Goal: Task Accomplishment & Management: Use online tool/utility

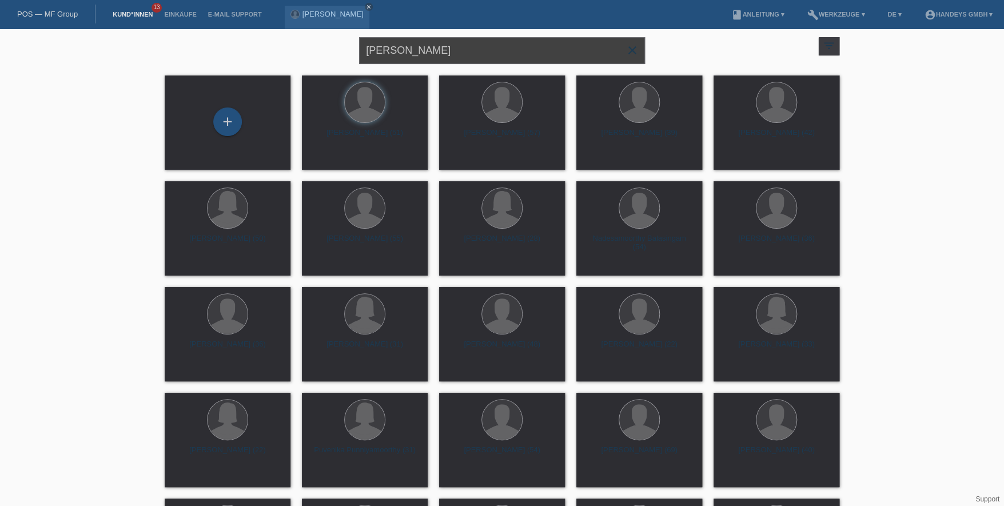
drag, startPoint x: 462, startPoint y: 53, endPoint x: 254, endPoint y: 43, distance: 208.4
click at [259, 43] on div "JAMES AMO close filter_list view_module Alle Kund*innen anzeigen star Markierte…" at bounding box center [502, 49] width 686 height 41
type input "imen"
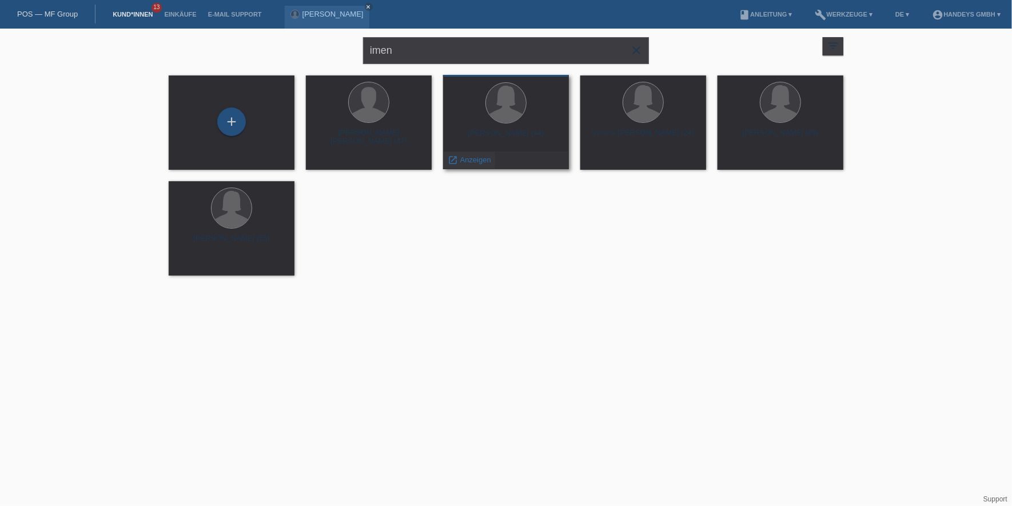
click at [470, 160] on span "Anzeigen" at bounding box center [475, 160] width 31 height 9
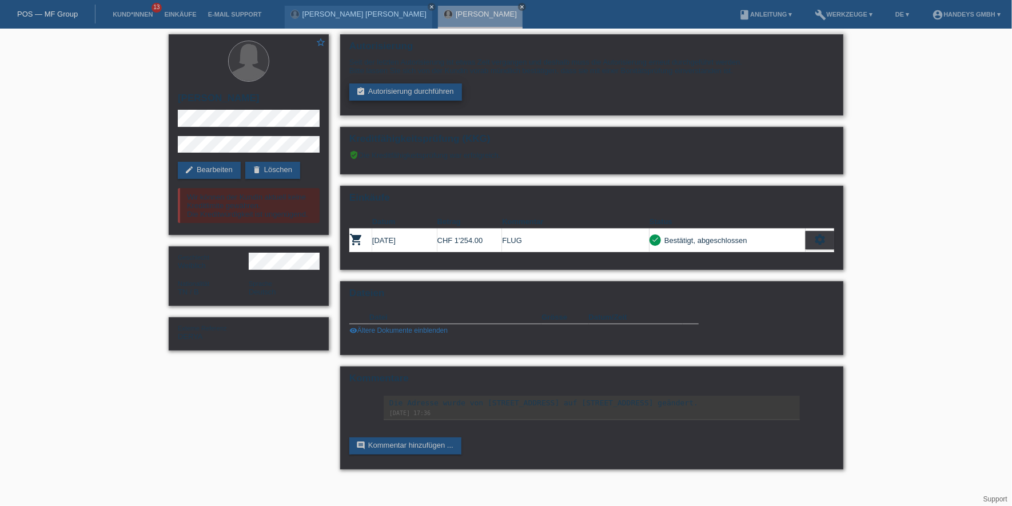
click at [416, 96] on link "assignment_turned_in Autorisierung durchführen" at bounding box center [405, 92] width 113 height 17
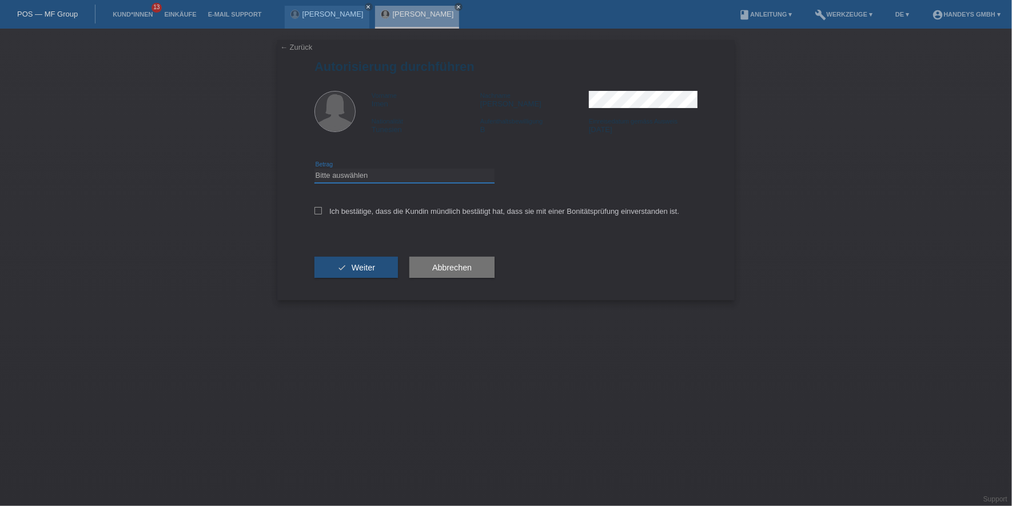
click at [369, 173] on select "Bitte auswählen CHF 1.00 - CHF 499.00 CHF 500.00 - CHF 1'999.00 CHF 2'000.00 - …" at bounding box center [405, 176] width 180 height 14
select select "3"
click at [315, 169] on select "Bitte auswählen CHF 1.00 - CHF 499.00 CHF 500.00 - CHF 1'999.00 CHF 2'000.00 - …" at bounding box center [405, 176] width 180 height 14
click at [384, 221] on div "Ich bestätige, dass die Kundin mündlich bestätigt hat, dass sie mit einer Bonit…" at bounding box center [506, 215] width 383 height 39
click at [373, 212] on label "Ich bestätige, dass die Kundin mündlich bestätigt hat, dass sie mit einer Bonit…" at bounding box center [497, 211] width 365 height 9
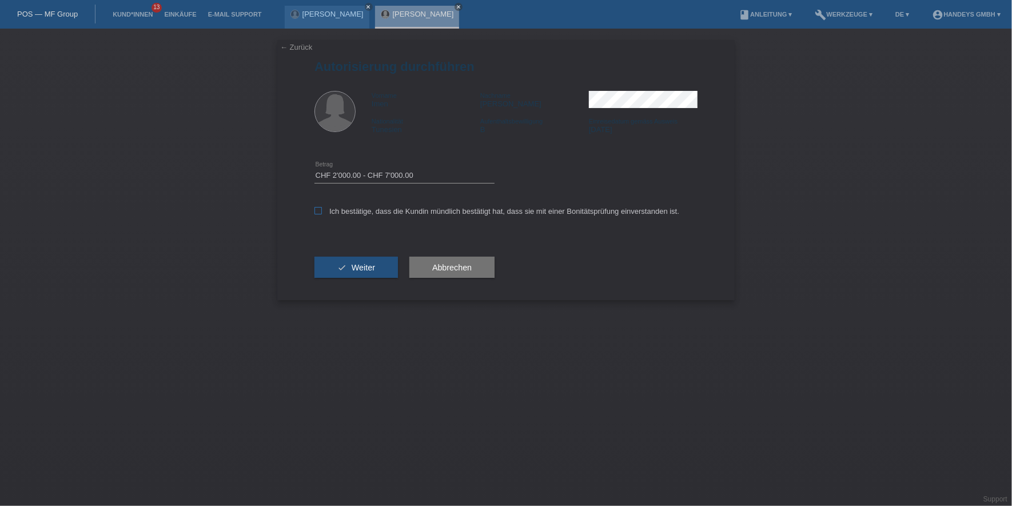
click at [322, 212] on input "Ich bestätige, dass die Kundin mündlich bestätigt hat, dass sie mit einer Bonit…" at bounding box center [318, 210] width 7 height 7
checkbox input "true"
click at [351, 272] on button "check Weiter" at bounding box center [357, 268] width 84 height 22
